Goal: Task Accomplishment & Management: Complete application form

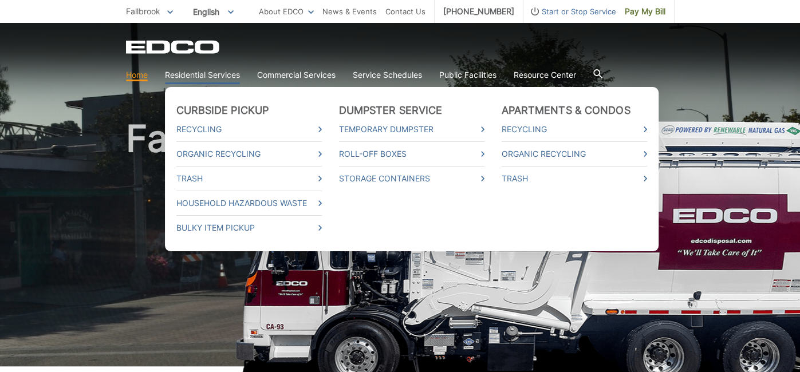
click at [186, 72] on link "Residential Services" at bounding box center [202, 75] width 75 height 13
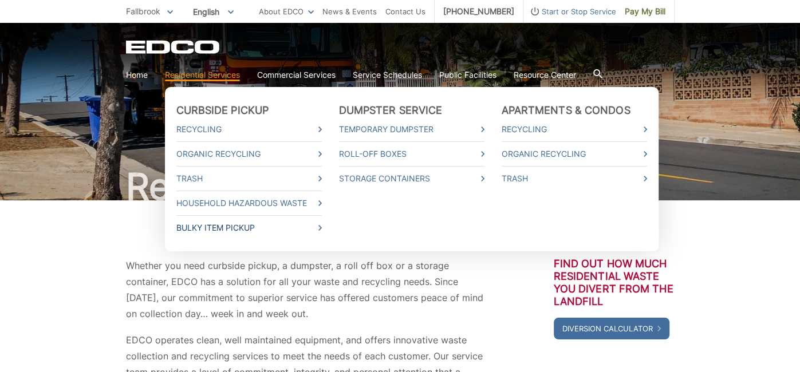
click at [226, 224] on link "Bulky Item Pickup" at bounding box center [248, 228] width 145 height 13
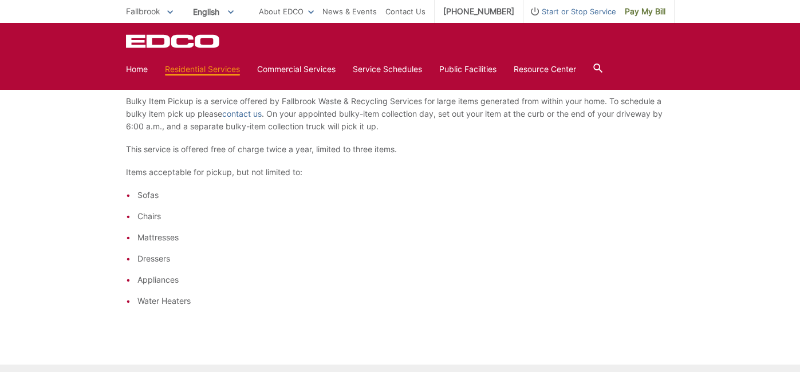
scroll to position [190, 0]
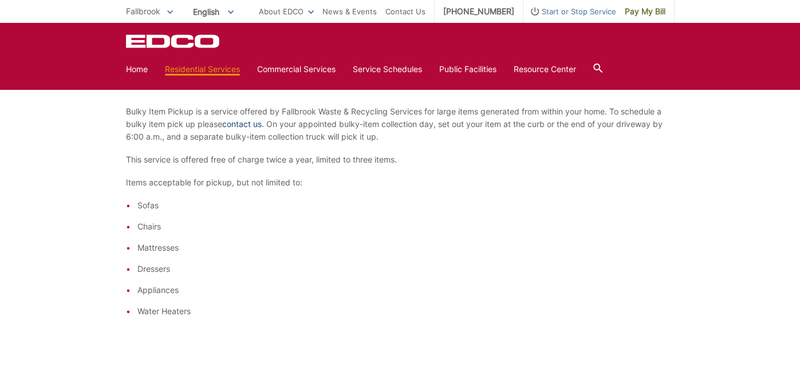
click at [254, 127] on link "contact us" at bounding box center [242, 124] width 40 height 13
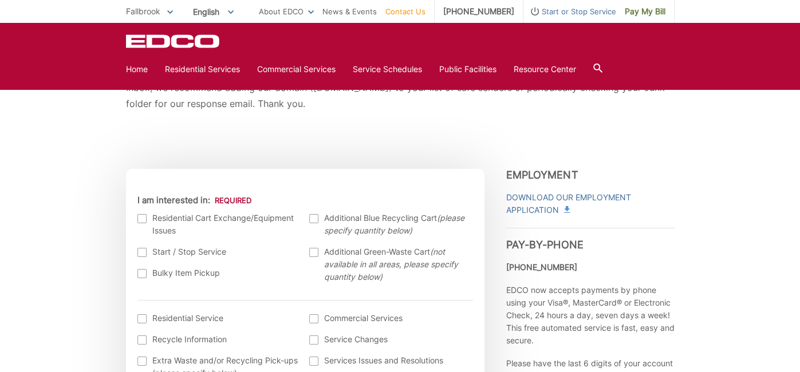
scroll to position [271, 0]
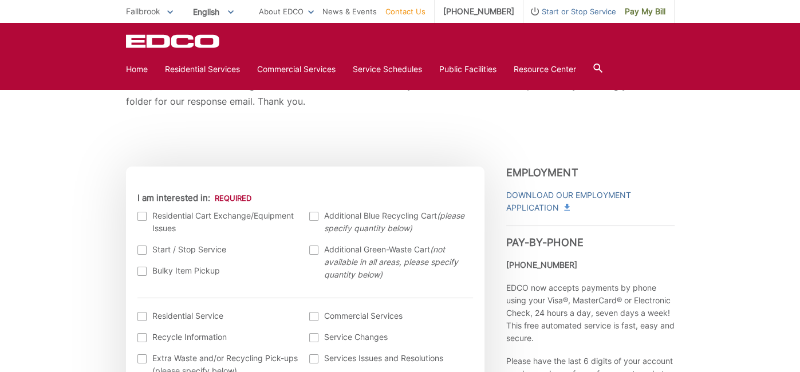
click at [138, 270] on div at bounding box center [141, 271] width 9 height 9
click at [0, 0] on input "Bulky Item Pickup" at bounding box center [0, 0] width 0 height 0
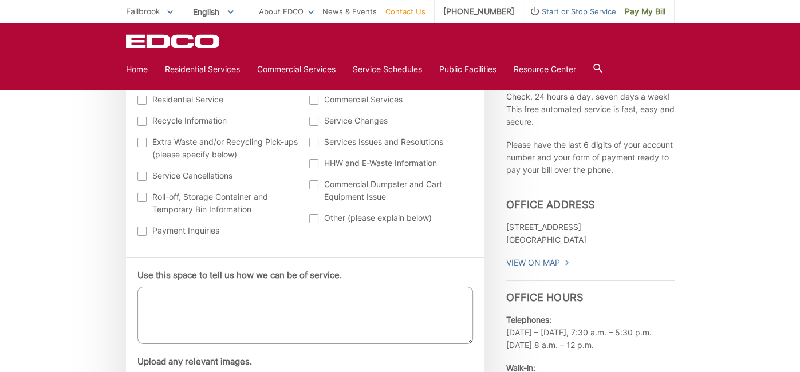
scroll to position [488, 0]
click at [194, 297] on textarea "Use this space to tell us how we can be of service." at bounding box center [305, 314] width 336 height 57
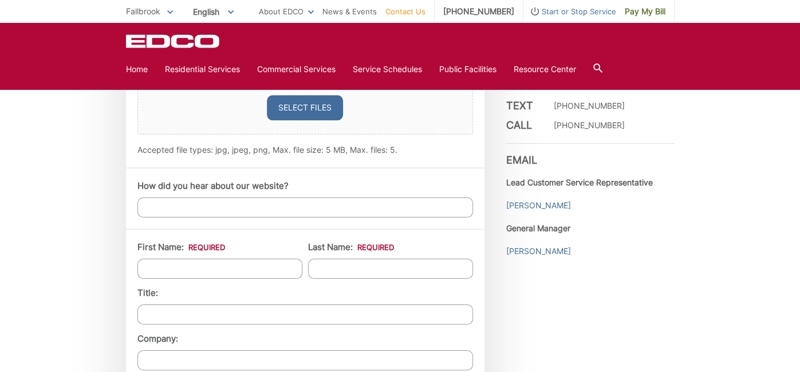
scroll to position [796, 0]
type textarea "I have 1 Twin mattress, 1 Full Mattress and a dresser."
click at [198, 274] on input "First Name: *" at bounding box center [219, 270] width 165 height 20
type input "[PERSON_NAME]"
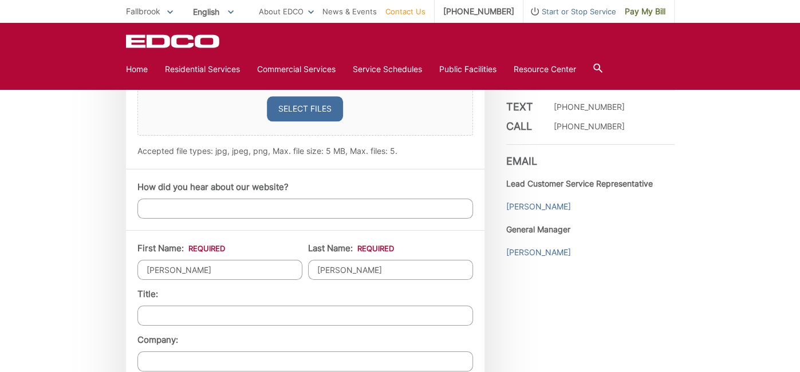
type input "[STREET_ADDRESS][PERSON_NAME]"
type input "Fallbrook"
type input "92028"
type input "7609759302"
type input "[PERSON_NAME][EMAIL_ADDRESS][PERSON_NAME][DOMAIN_NAME]"
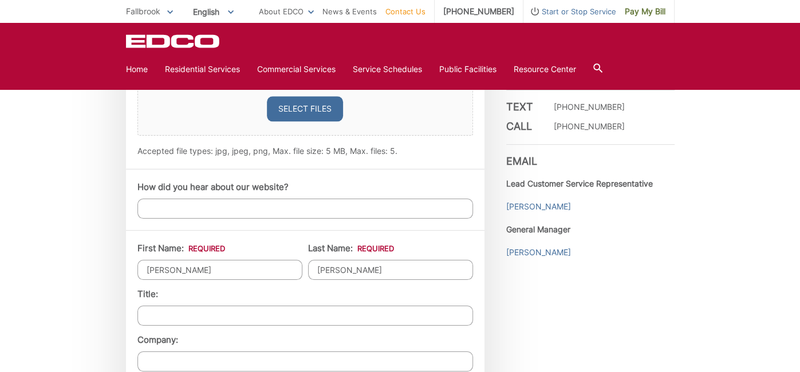
type input "[PERSON_NAME][EMAIL_ADDRESS][PERSON_NAME][DOMAIN_NAME]"
type input "[PHONE_NUMBER]"
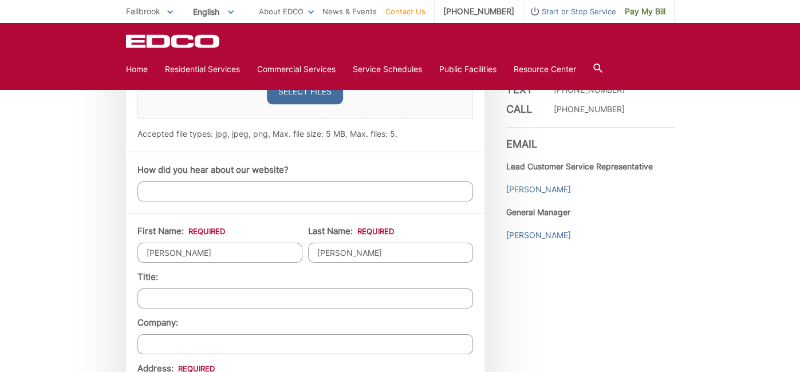
scroll to position [917, 0]
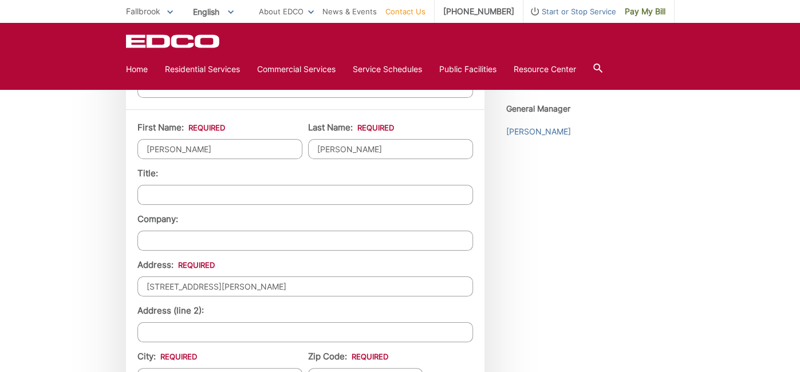
click at [198, 238] on input "Company:" at bounding box center [305, 241] width 336 height 20
type input "Peace of Mind Swimming"
type input "[PHONE_NUMBER]"
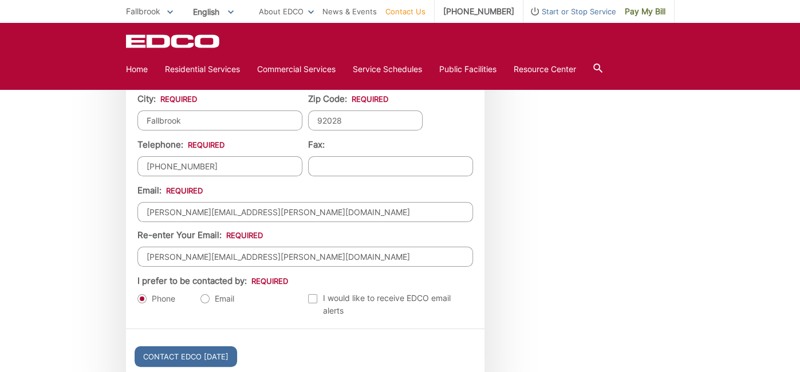
scroll to position [1176, 0]
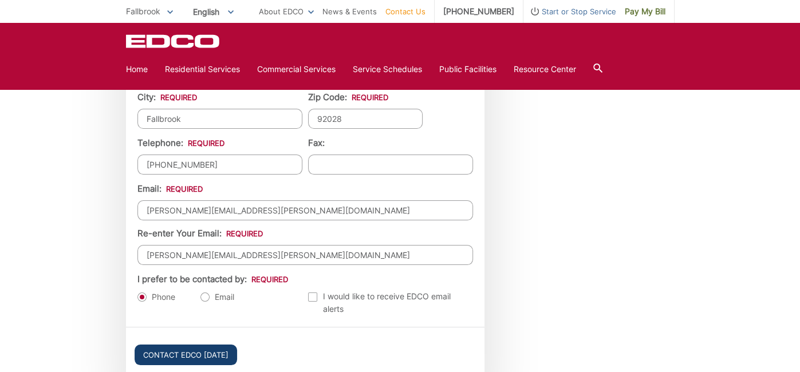
click at [170, 352] on input "Contact EDCO [DATE]" at bounding box center [186, 355] width 102 height 21
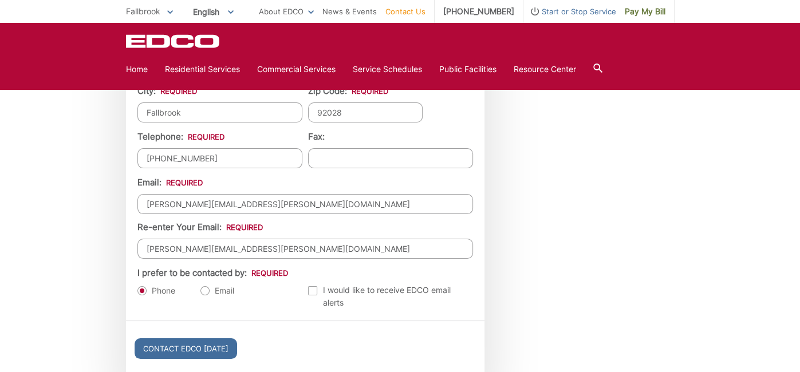
scroll to position [1217, 0]
